Goal: Transaction & Acquisition: Purchase product/service

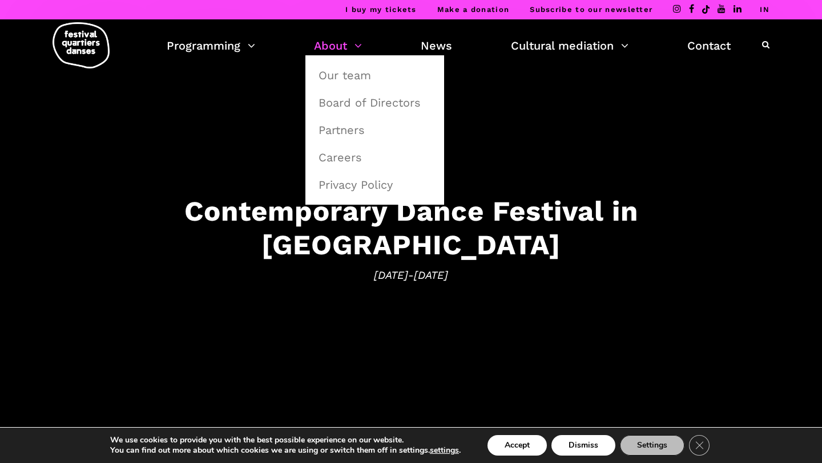
click at [326, 47] on font "About" at bounding box center [330, 46] width 33 height 14
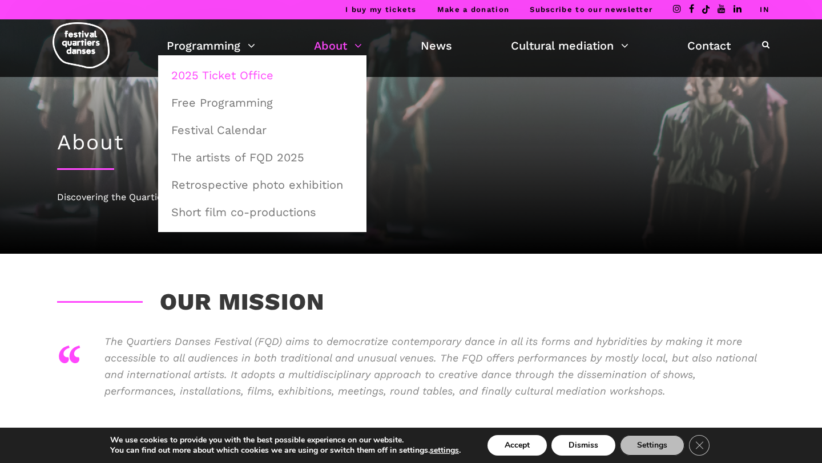
click at [239, 76] on font "2025 Ticket Office" at bounding box center [222, 75] width 102 height 14
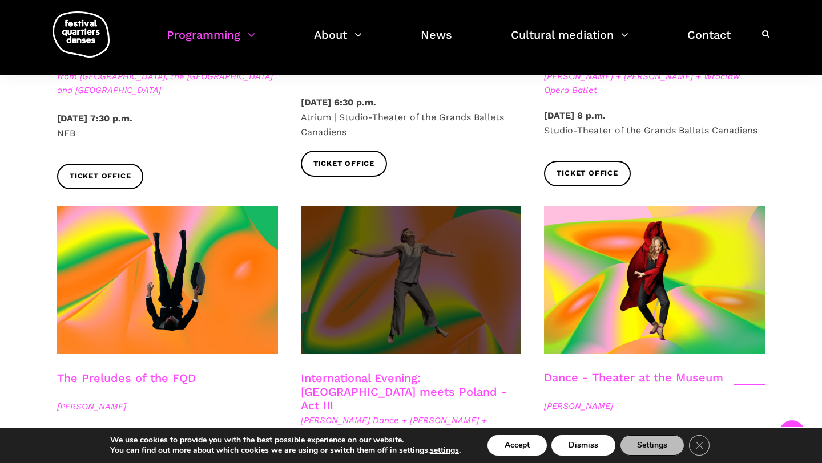
scroll to position [1182, 0]
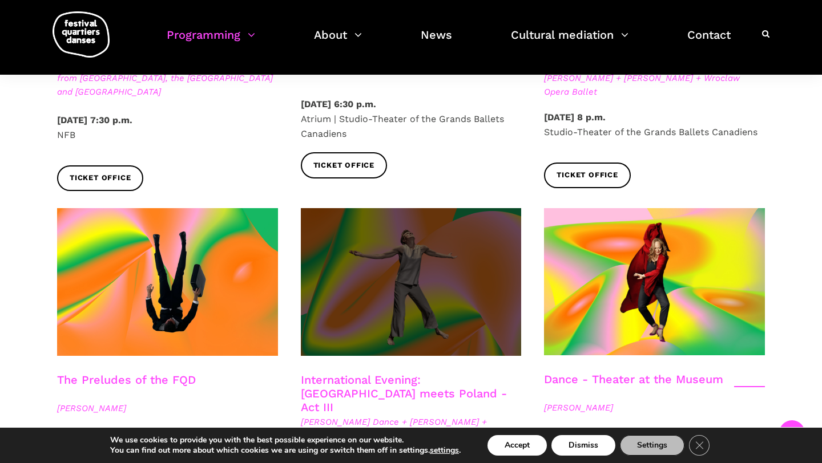
click at [420, 245] on span at bounding box center [411, 282] width 221 height 148
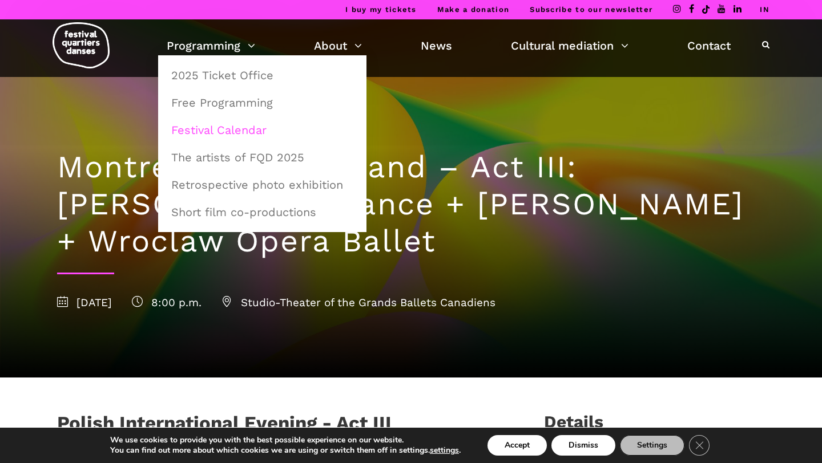
click at [239, 132] on font "Festival Calendar" at bounding box center [218, 130] width 95 height 14
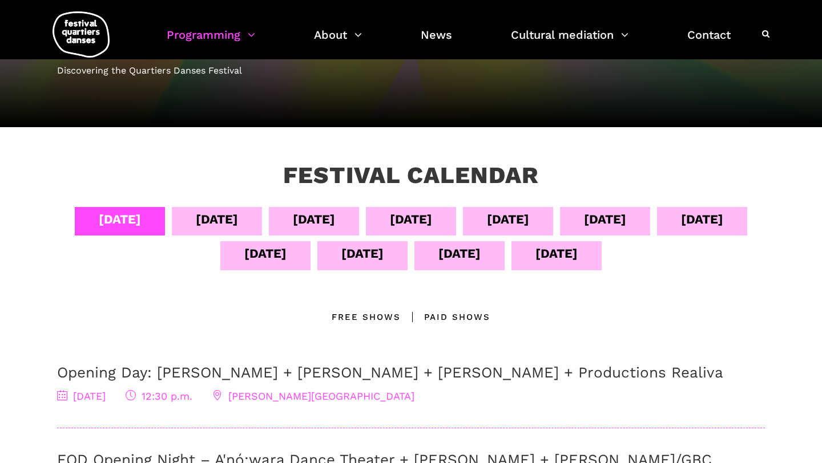
scroll to position [130, 0]
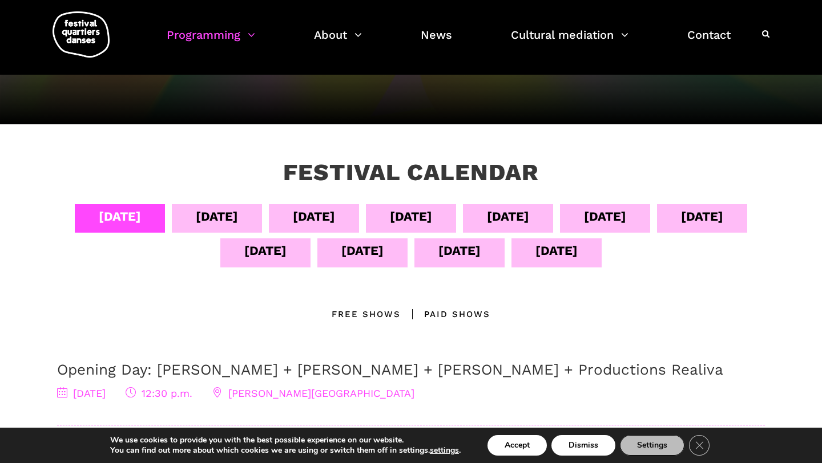
click at [480, 250] on font "September 13" at bounding box center [459, 251] width 42 height 14
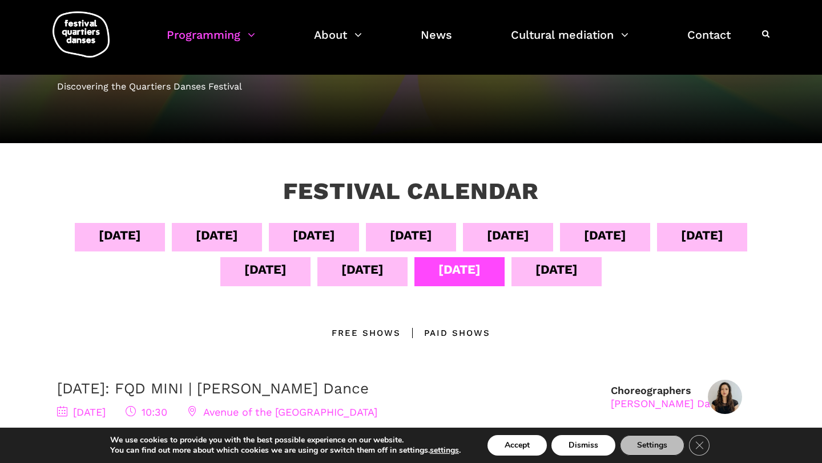
scroll to position [89, 0]
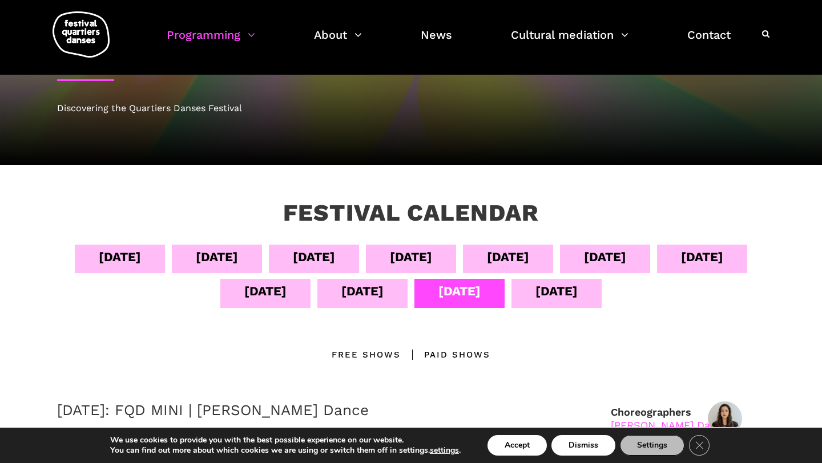
click at [383, 301] on div "September 12" at bounding box center [362, 291] width 42 height 20
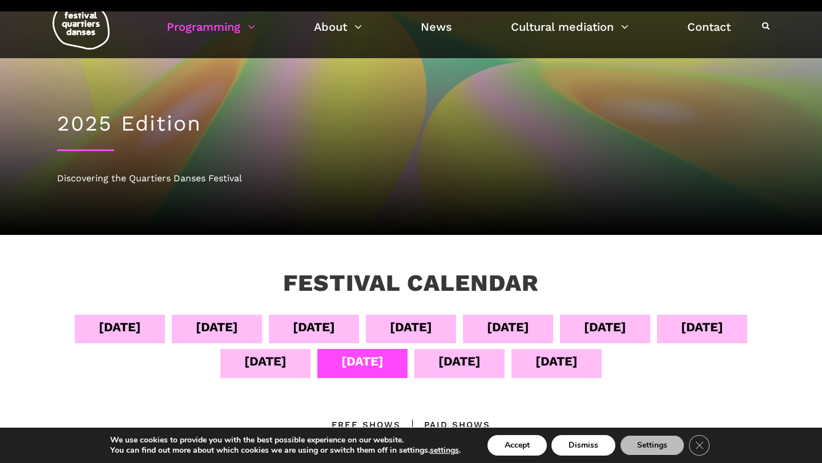
scroll to position [0, 0]
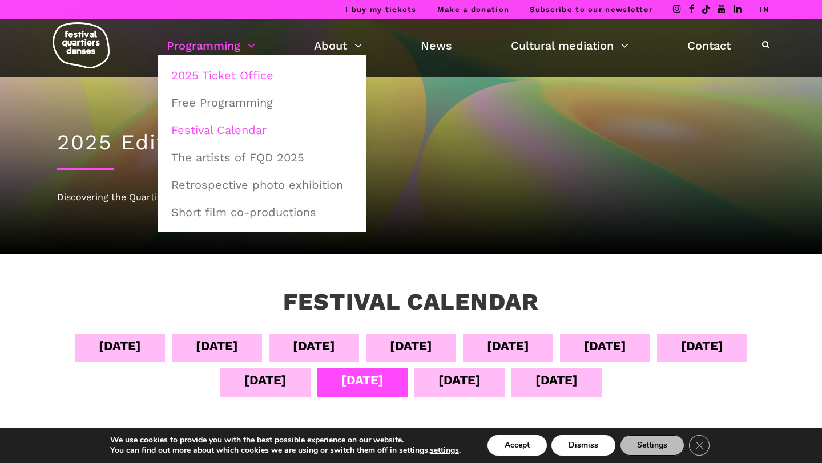
click at [220, 78] on font "2025 Ticket Office" at bounding box center [222, 75] width 102 height 14
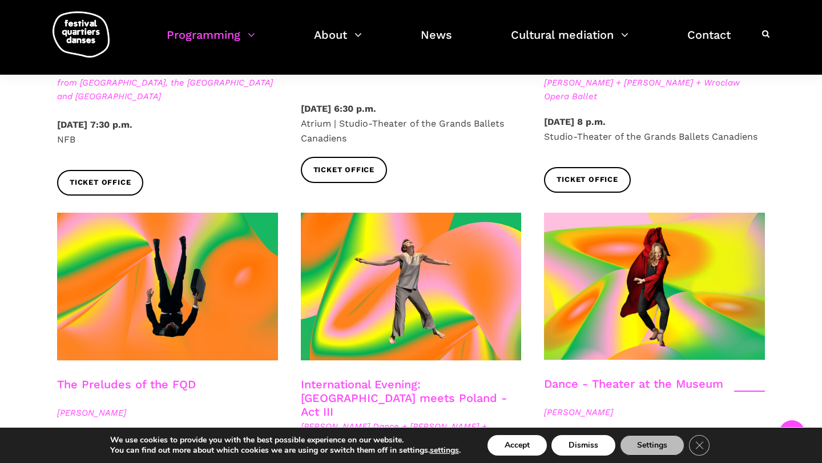
scroll to position [1180, 0]
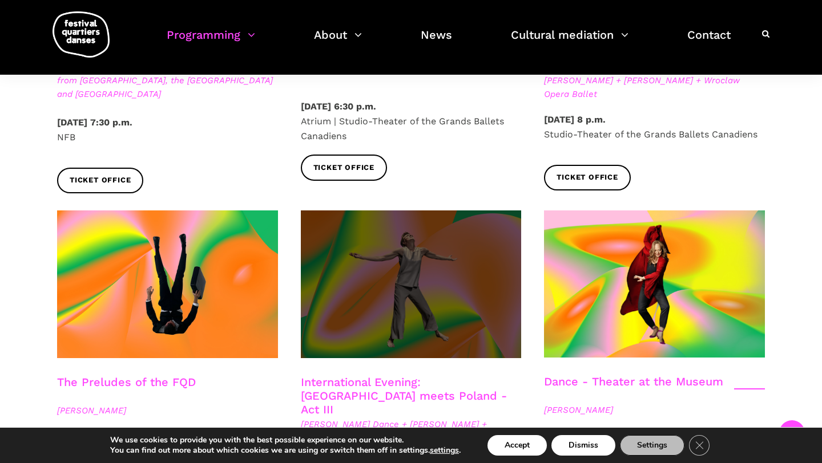
click at [418, 261] on span at bounding box center [411, 285] width 221 height 148
